Goal: Task Accomplishment & Management: Use online tool/utility

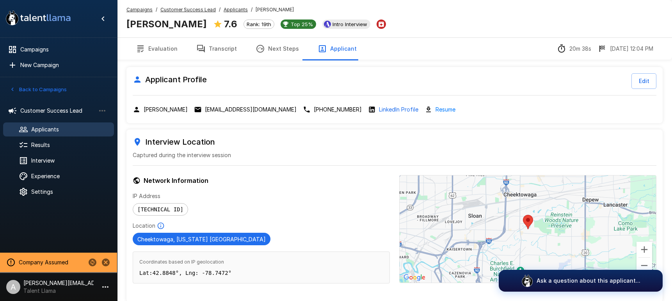
scroll to position [39, 0]
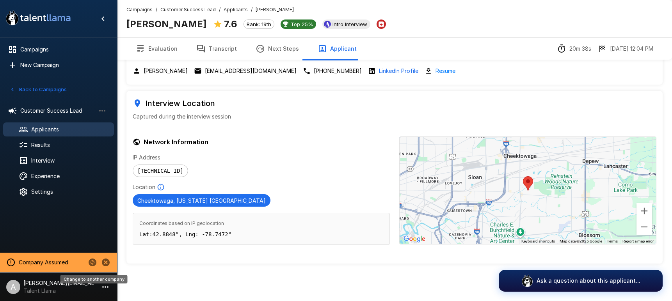
click at [93, 262] on icon "Change to another company" at bounding box center [92, 262] width 9 height 9
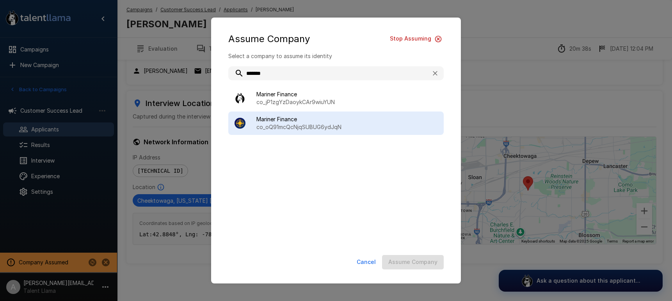
type input "*******"
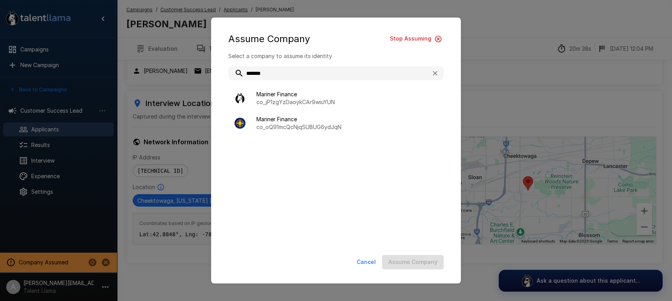
click at [344, 116] on span "Mariner Finance" at bounding box center [346, 120] width 181 height 8
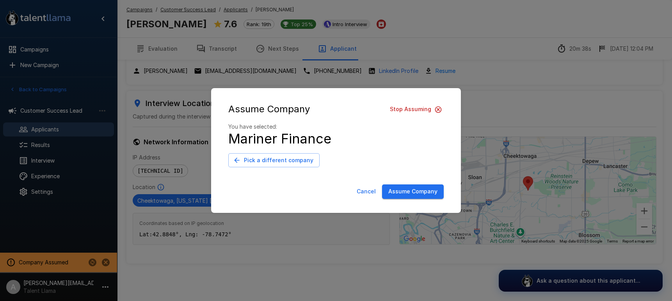
click at [405, 189] on button "Assume Company" at bounding box center [413, 192] width 62 height 14
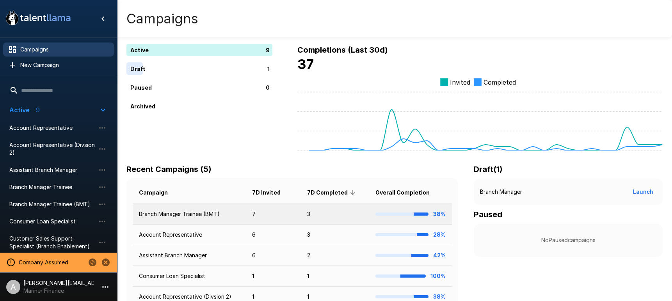
click at [223, 217] on td "Branch Manager Trainee (BMT)" at bounding box center [189, 214] width 113 height 21
